Goal: Find specific page/section: Find specific page/section

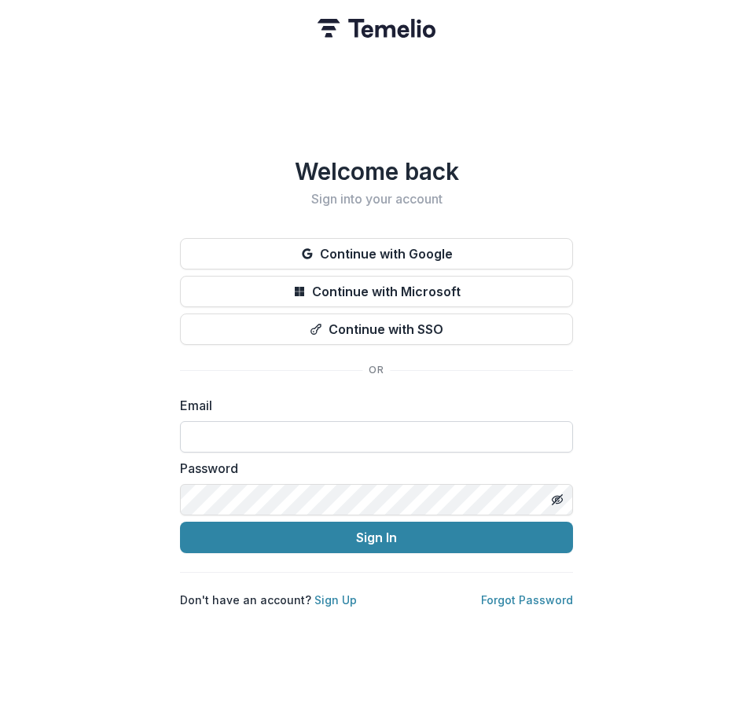
click at [345, 436] on input at bounding box center [376, 436] width 393 height 31
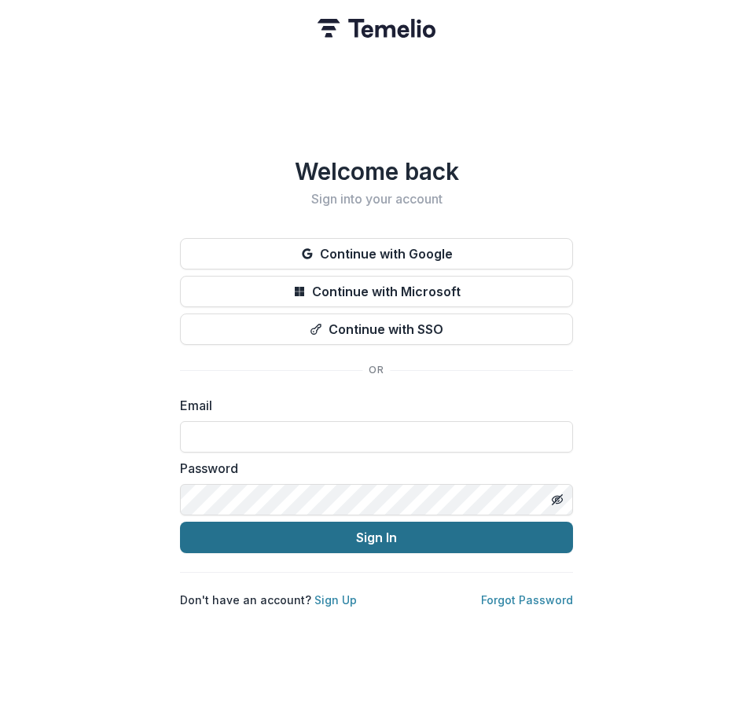
type input "**********"
click at [303, 532] on button "Sign In" at bounding box center [376, 537] width 393 height 31
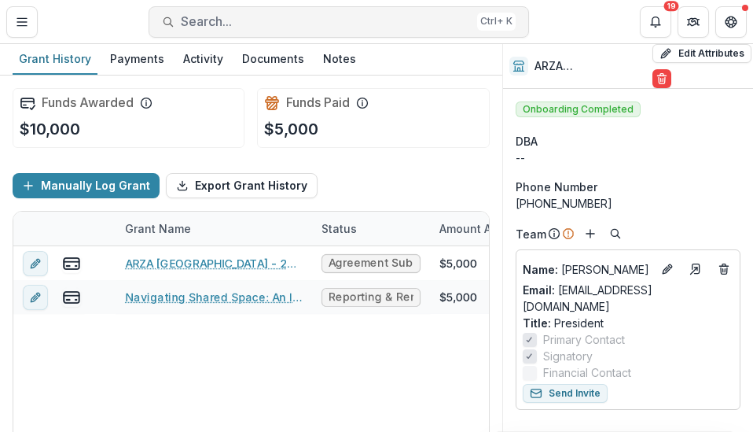
click at [230, 29] on span "Search..." at bounding box center [326, 21] width 290 height 15
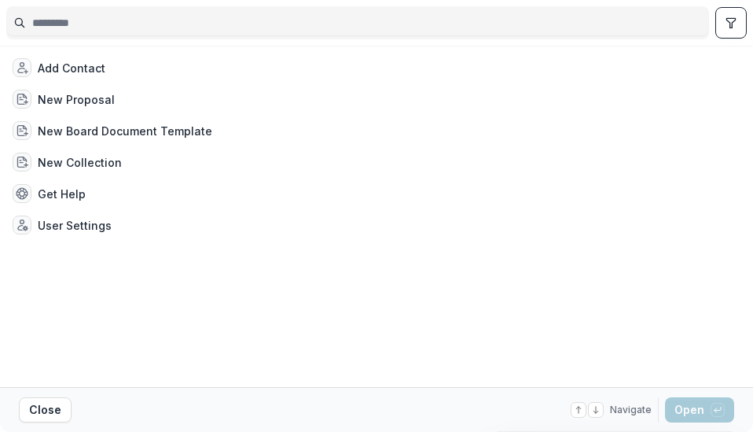
click at [230, 29] on input at bounding box center [357, 22] width 701 height 25
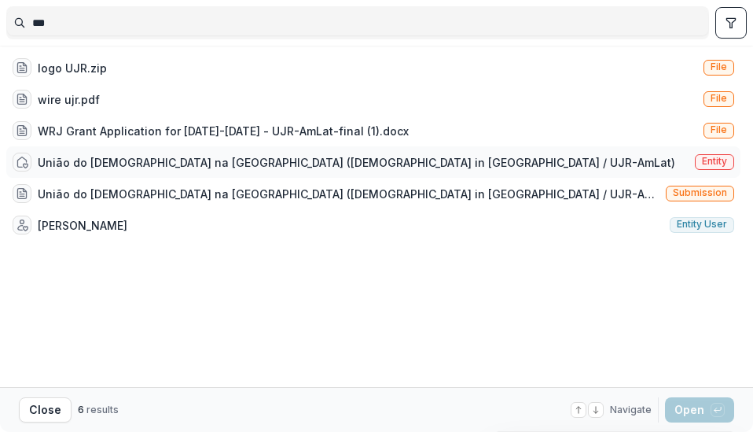
type input "***"
click at [574, 152] on div "União do [DEMOGRAPHIC_DATA] na [GEOGRAPHIC_DATA] ([DEMOGRAPHIC_DATA] in [GEOGRA…" at bounding box center [373, 161] width 734 height 31
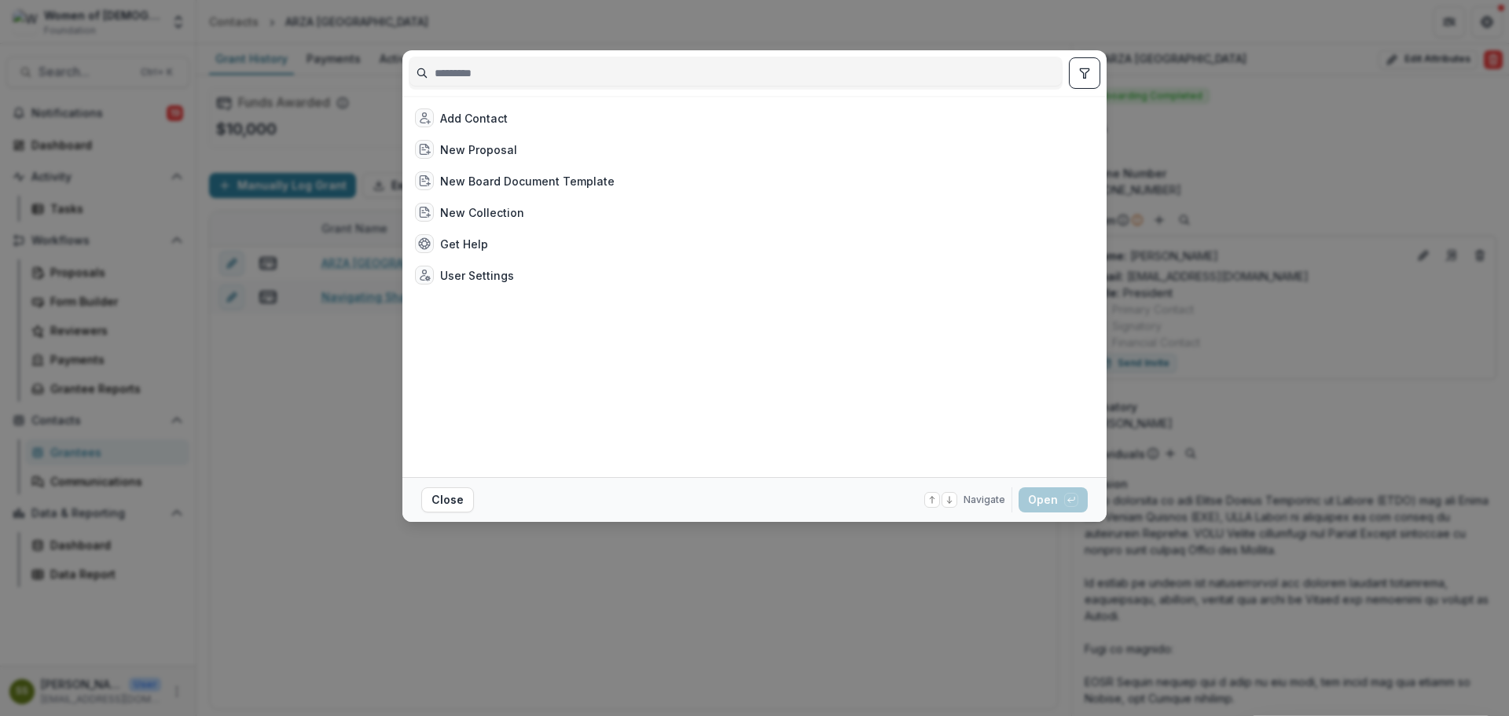
click at [254, 394] on div "Add Contact New Proposal New Board Document Template New Collection Get Help Us…" at bounding box center [754, 358] width 1509 height 716
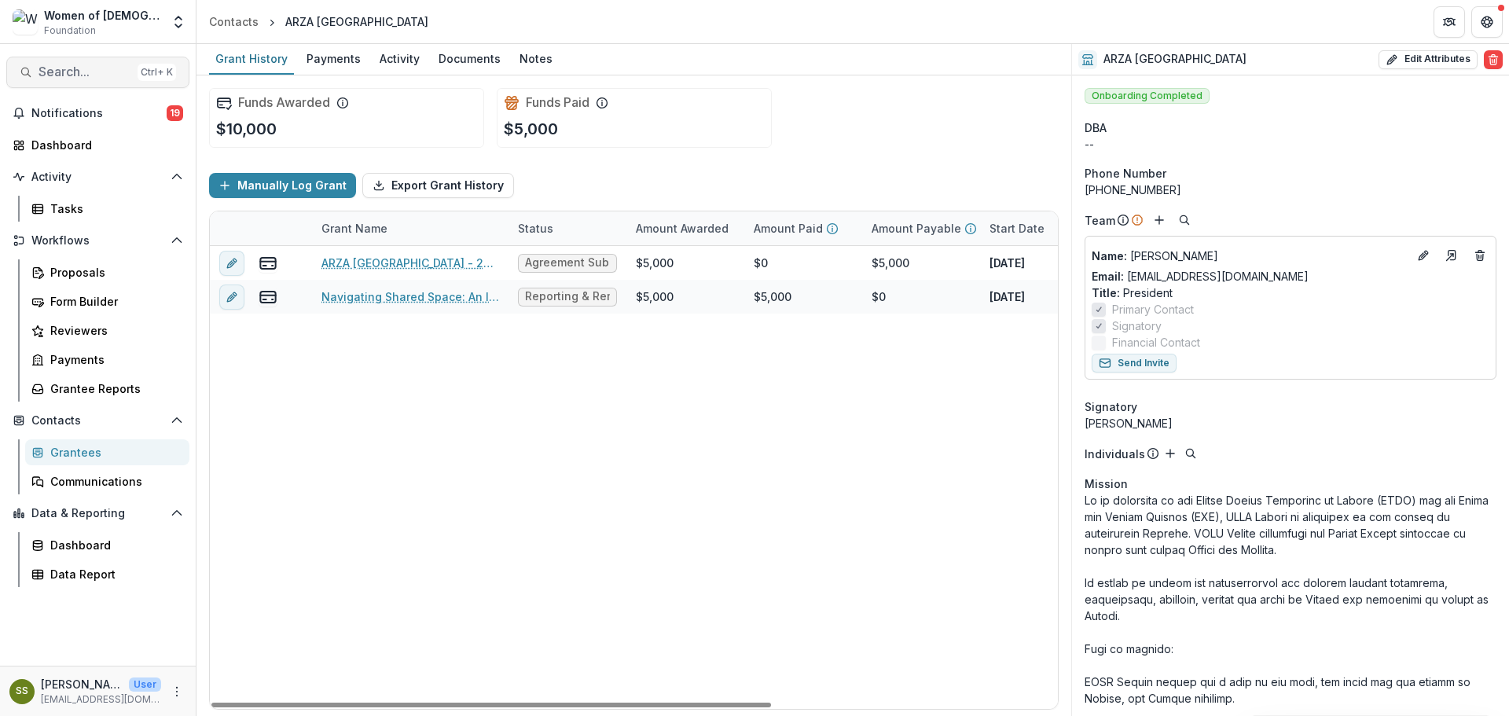
click at [87, 73] on span "Search..." at bounding box center [85, 71] width 93 height 15
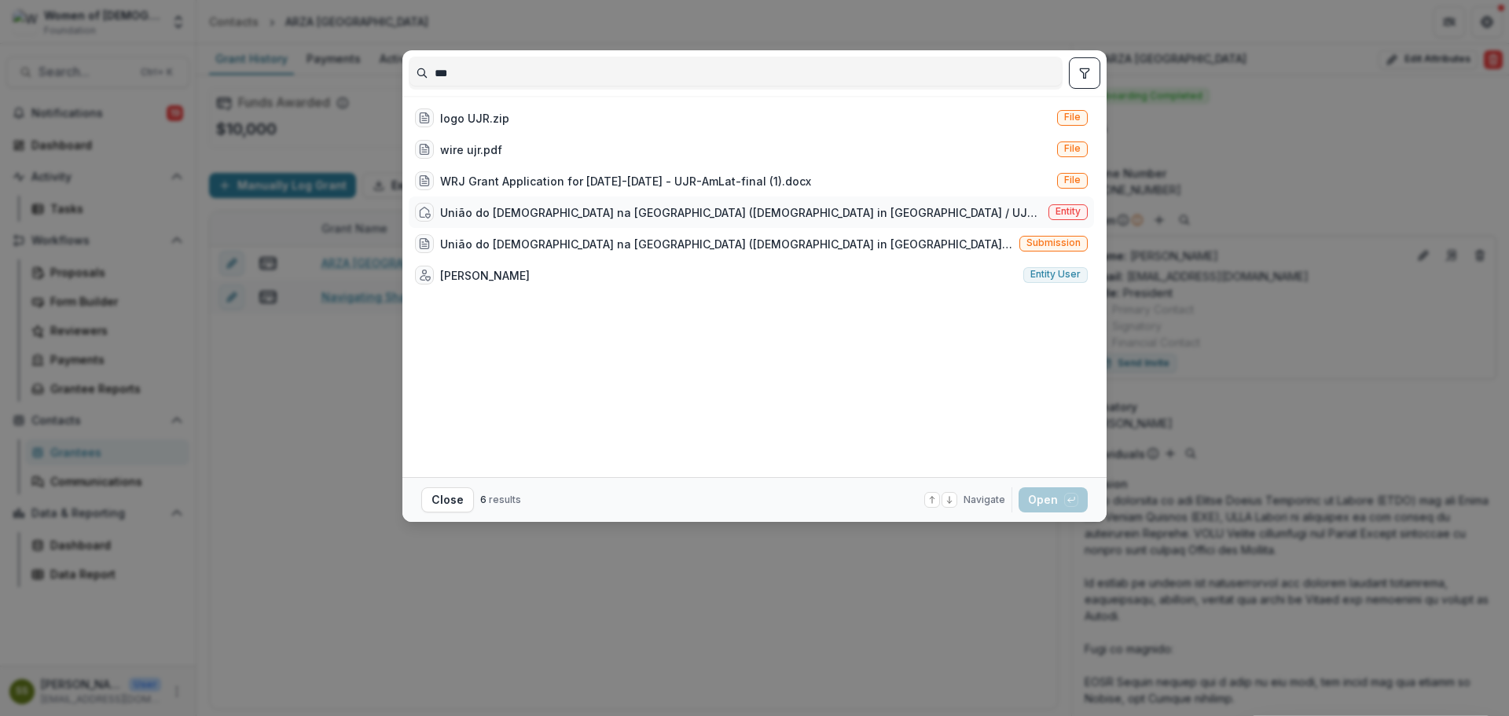
type input "***"
click at [752, 211] on div "União do [DEMOGRAPHIC_DATA] na [GEOGRAPHIC_DATA] ([DEMOGRAPHIC_DATA] in [GEOGRA…" at bounding box center [741, 212] width 602 height 17
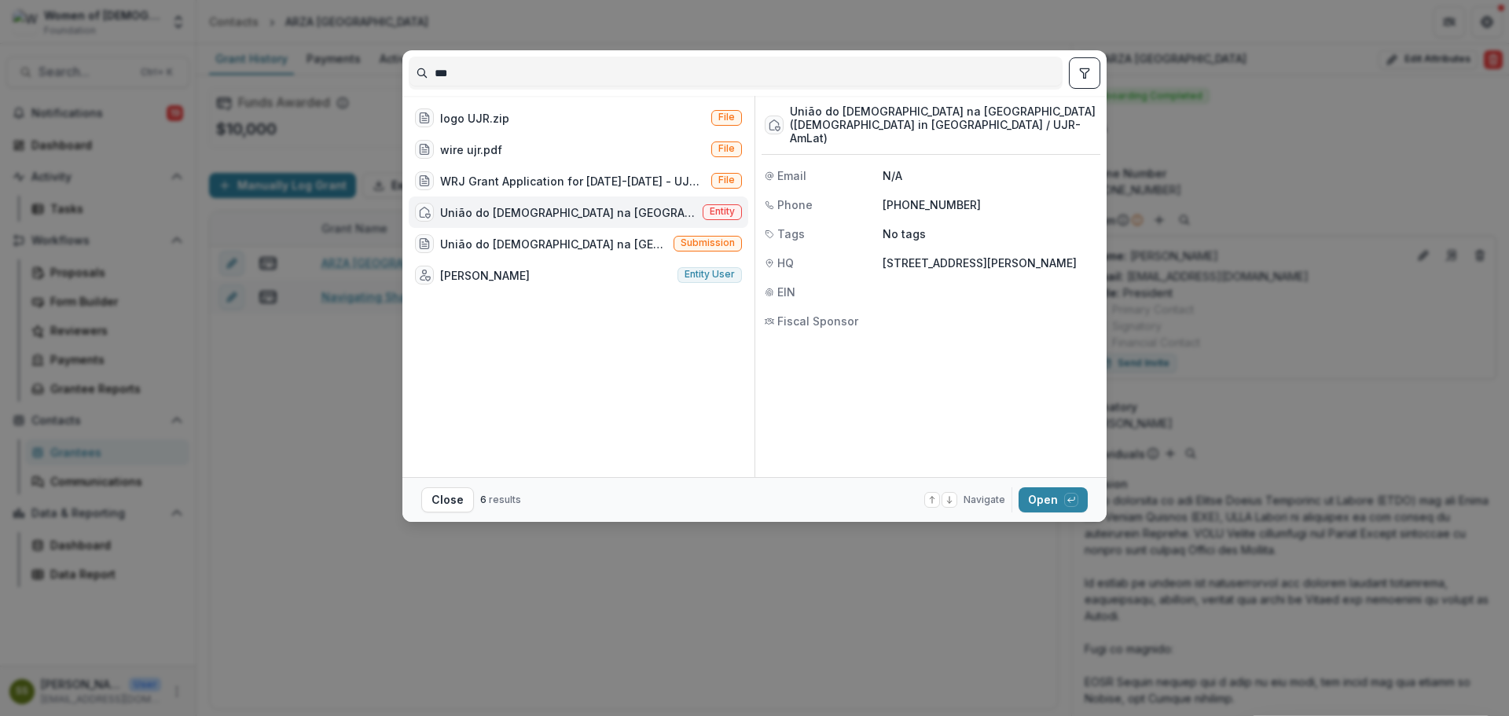
click at [517, 223] on div "União do [DEMOGRAPHIC_DATA] na [GEOGRAPHIC_DATA] ([DEMOGRAPHIC_DATA] in [GEOGRA…" at bounding box center [579, 212] width 340 height 31
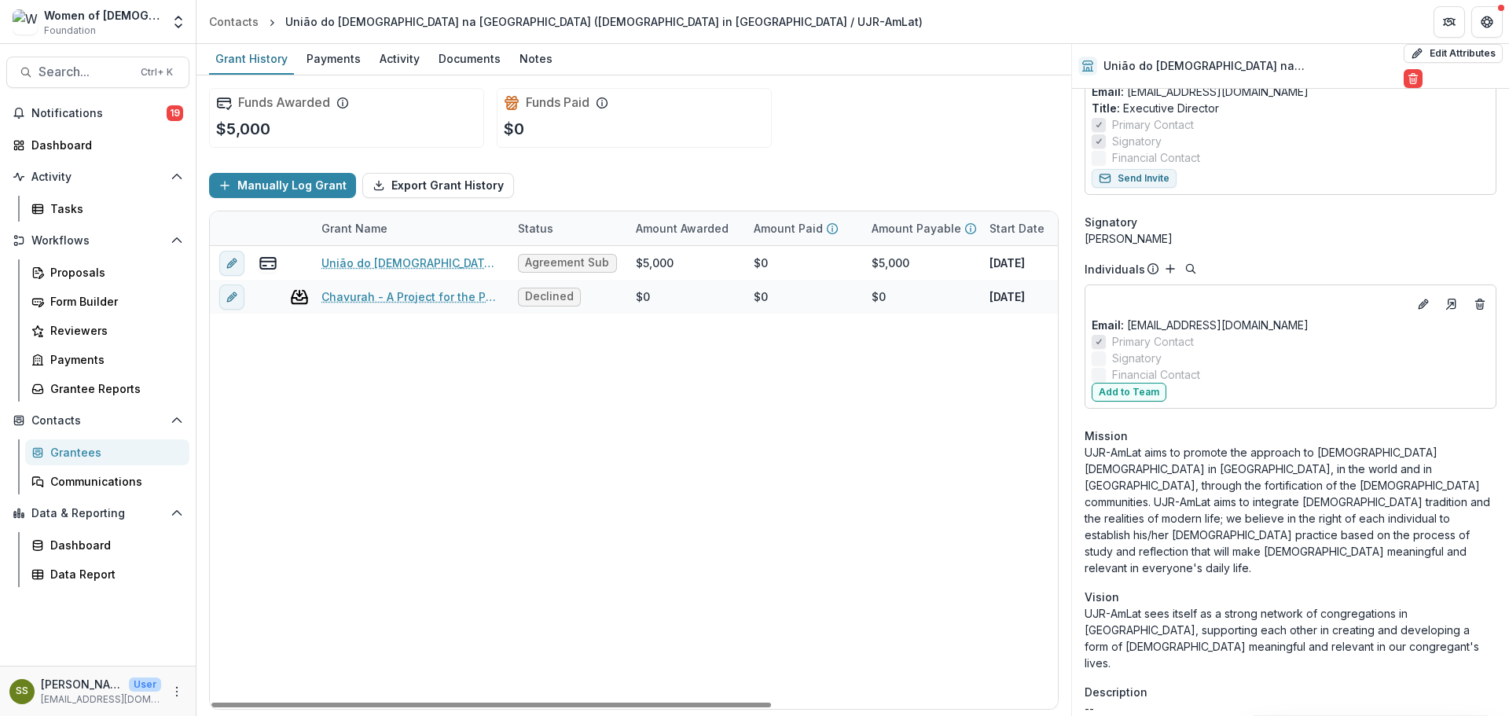
scroll to position [236, 0]
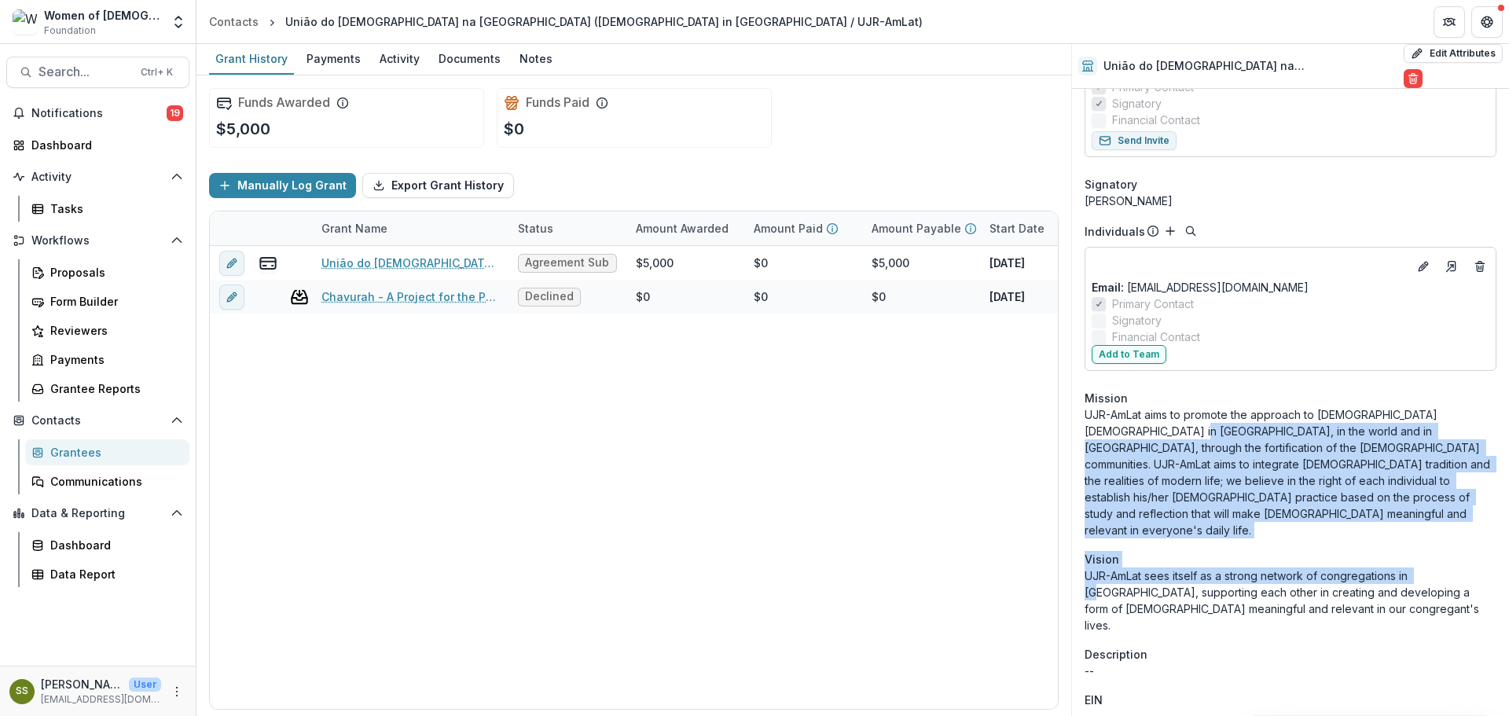
drag, startPoint x: 1137, startPoint y: 436, endPoint x: 1426, endPoint y: 551, distance: 311.5
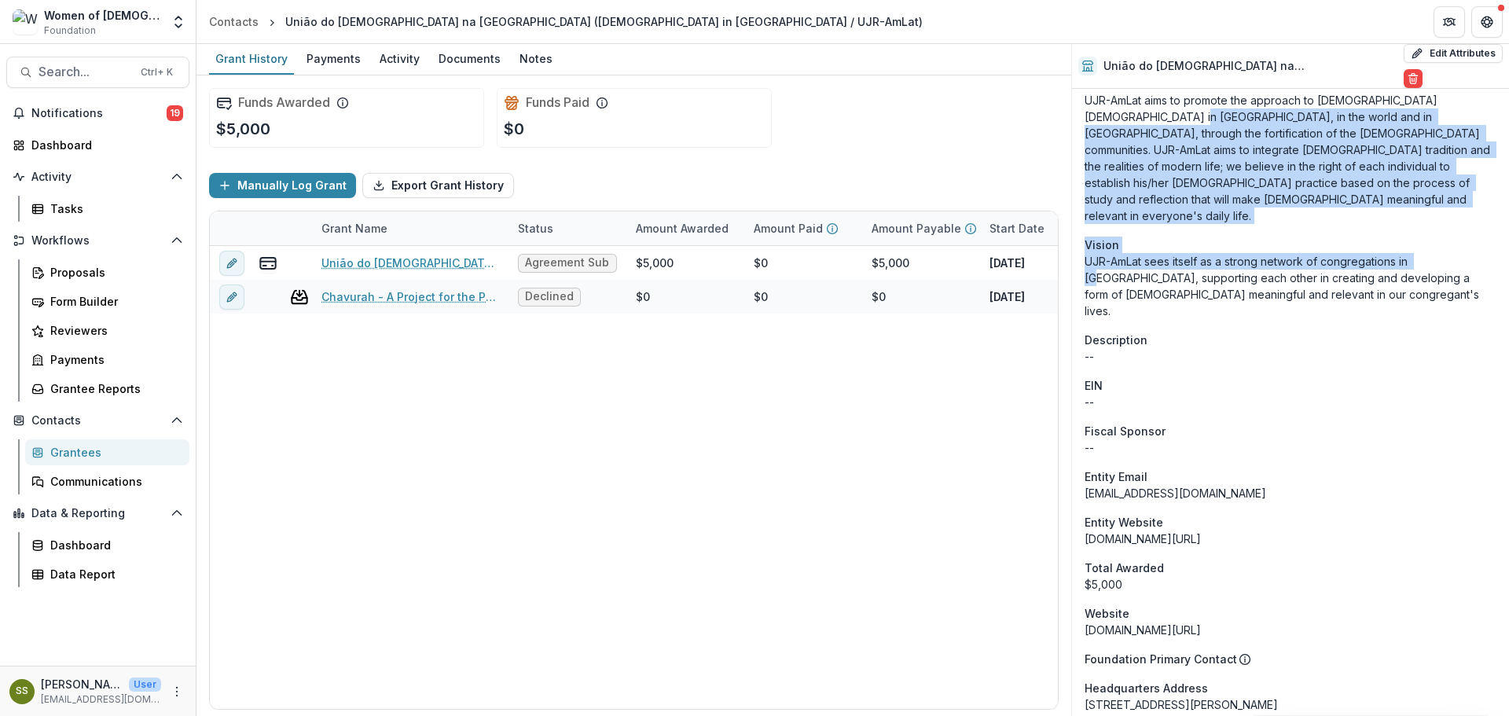
scroll to position [708, 0]
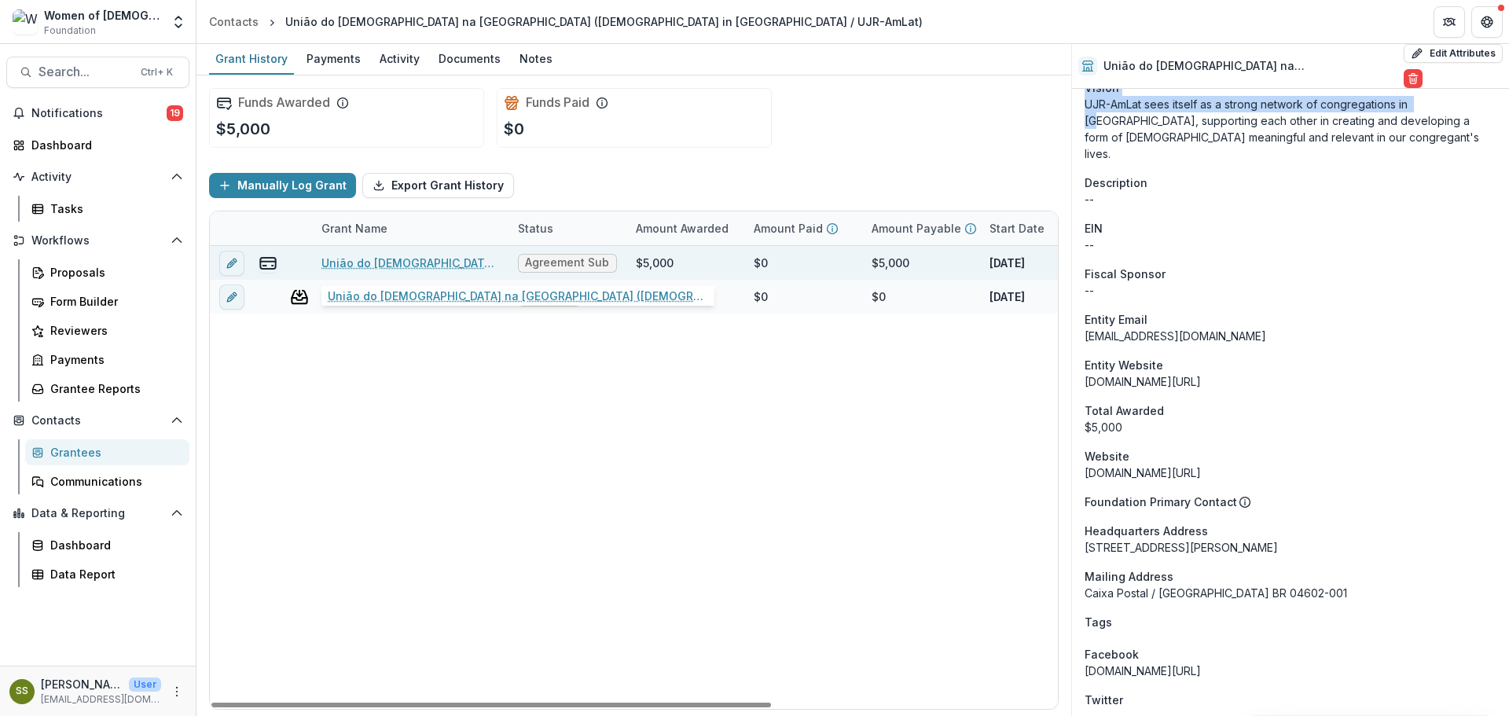
click at [401, 266] on link "União do [DEMOGRAPHIC_DATA] na [GEOGRAPHIC_DATA] ([DEMOGRAPHIC_DATA] in [GEOGRA…" at bounding box center [411, 263] width 178 height 17
